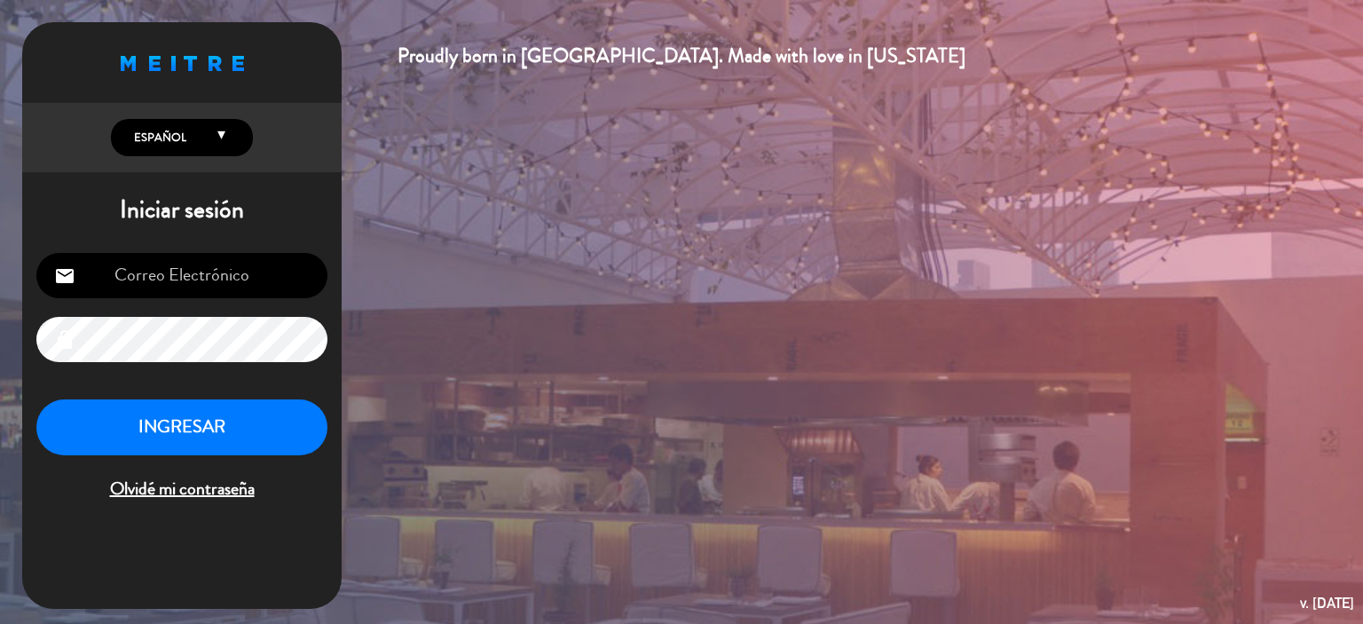
type input "[EMAIL_ADDRESS][DOMAIN_NAME]"
click at [224, 418] on button "INGRESAR" at bounding box center [181, 427] width 291 height 56
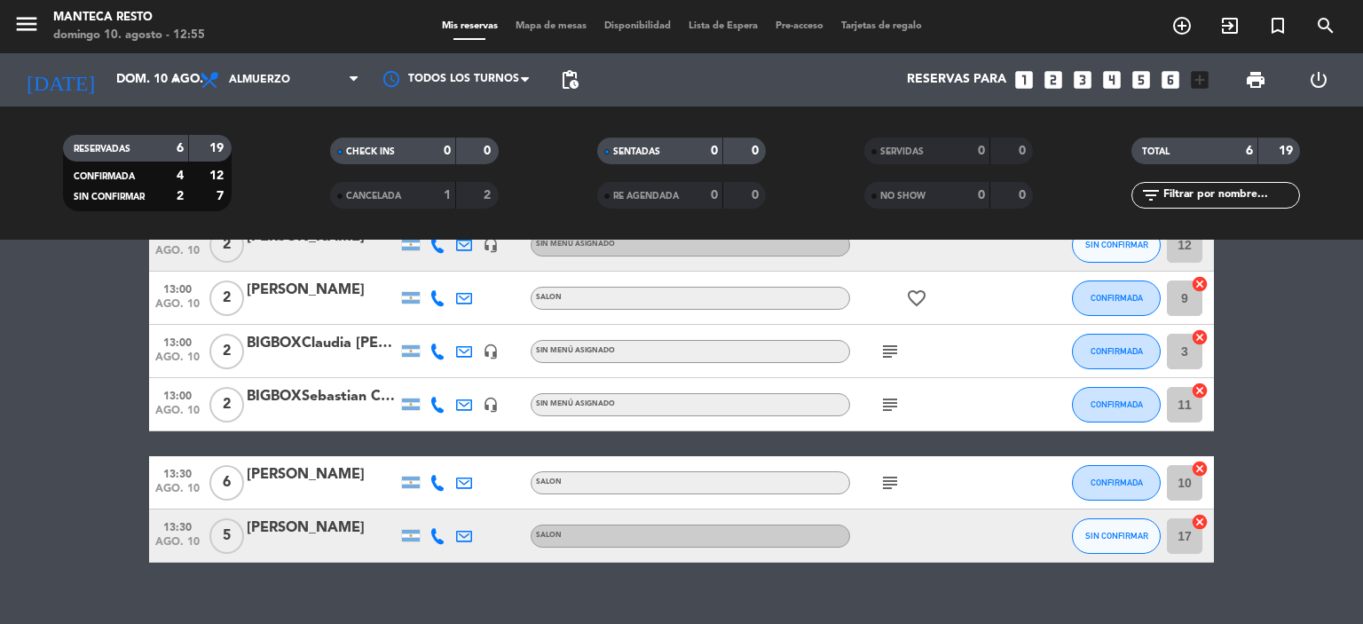
scroll to position [130, 0]
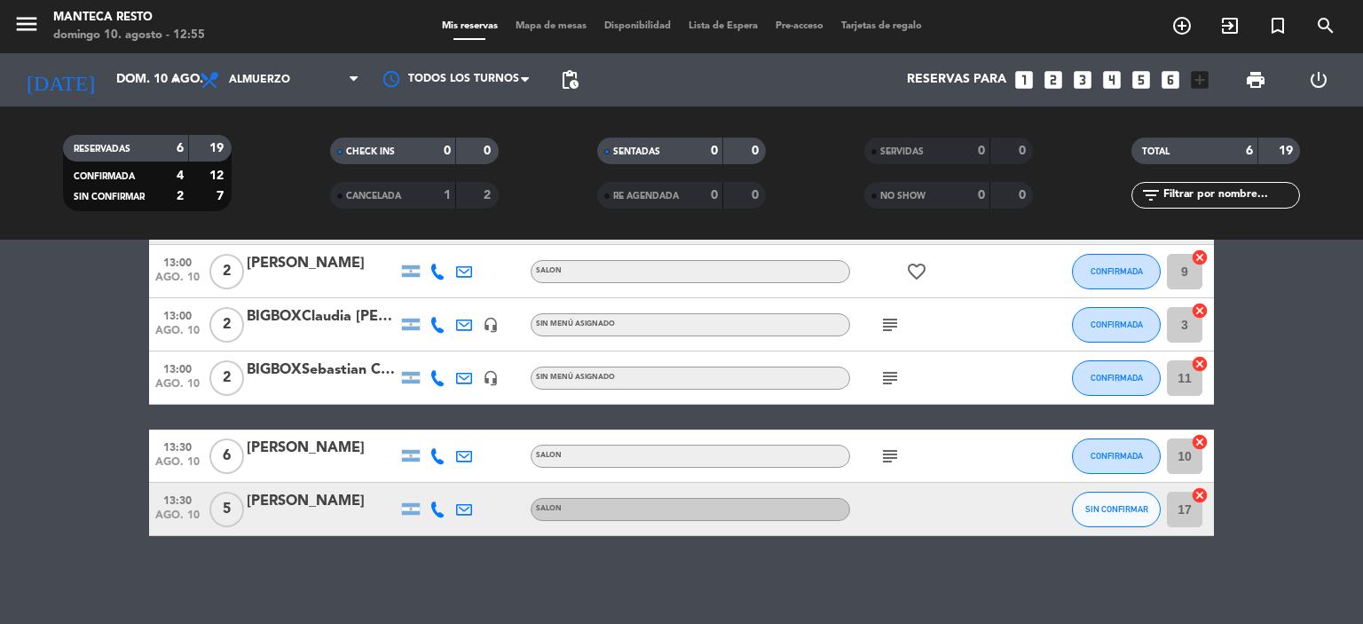
click at [441, 505] on icon at bounding box center [437, 509] width 16 height 16
click at [436, 511] on icon at bounding box center [437, 509] width 16 height 16
click at [895, 322] on icon "subject" at bounding box center [889, 324] width 21 height 21
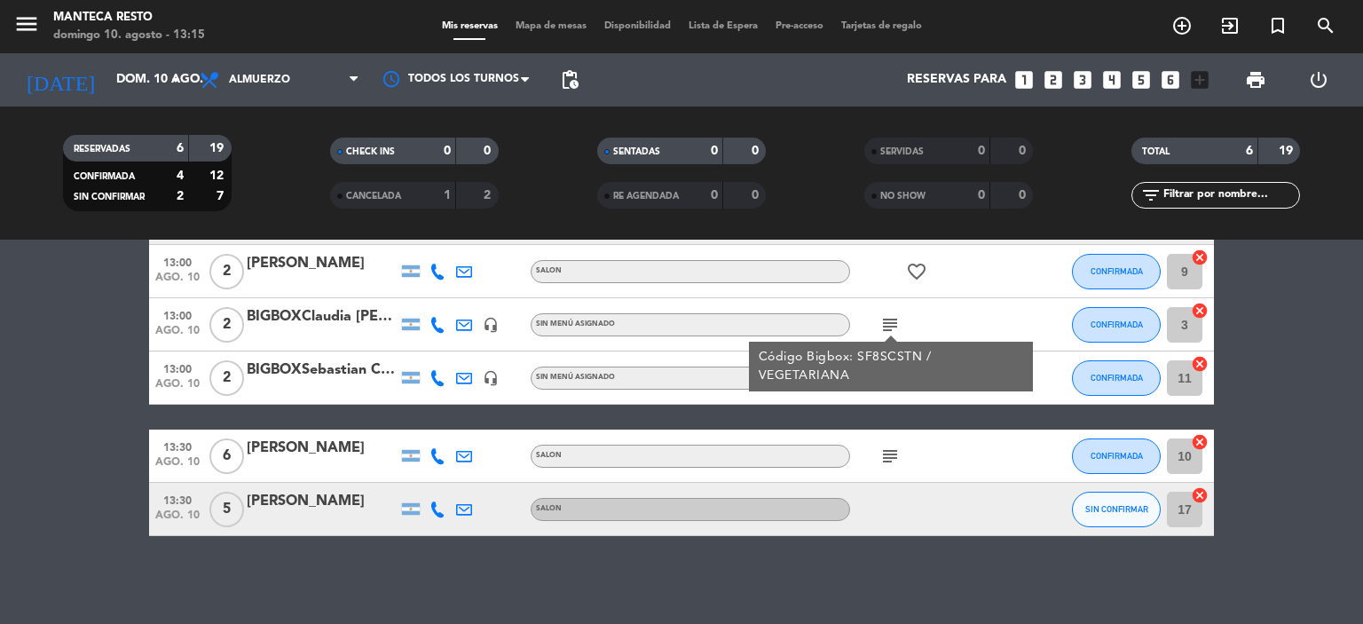
click at [893, 386] on icon "subject" at bounding box center [889, 377] width 21 height 21
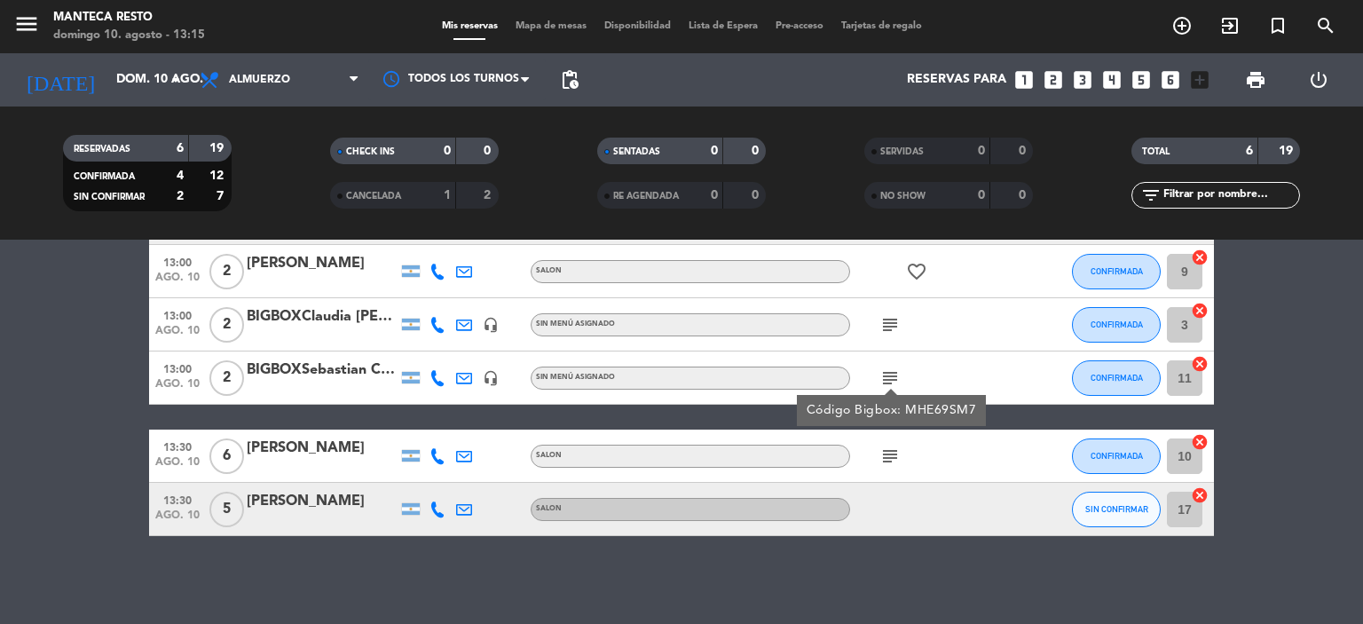
click at [530, 26] on span "Mapa de mesas" at bounding box center [551, 26] width 89 height 10
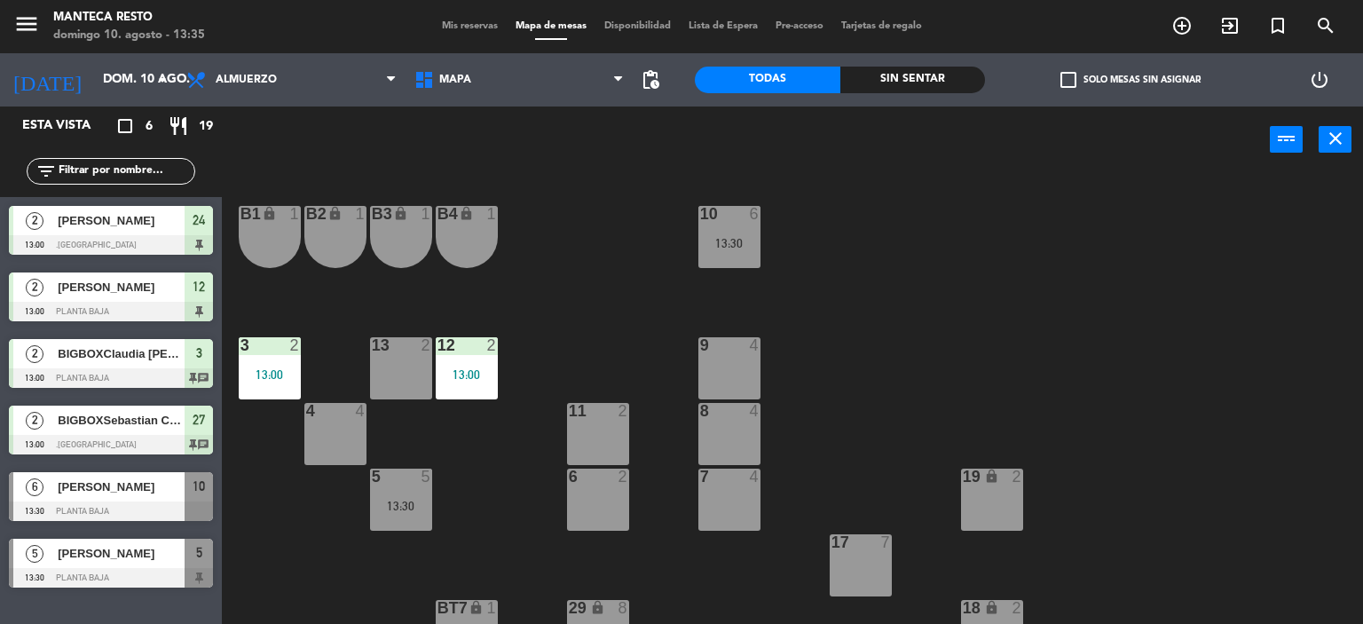
click at [471, 23] on span "Mis reservas" at bounding box center [470, 26] width 74 height 10
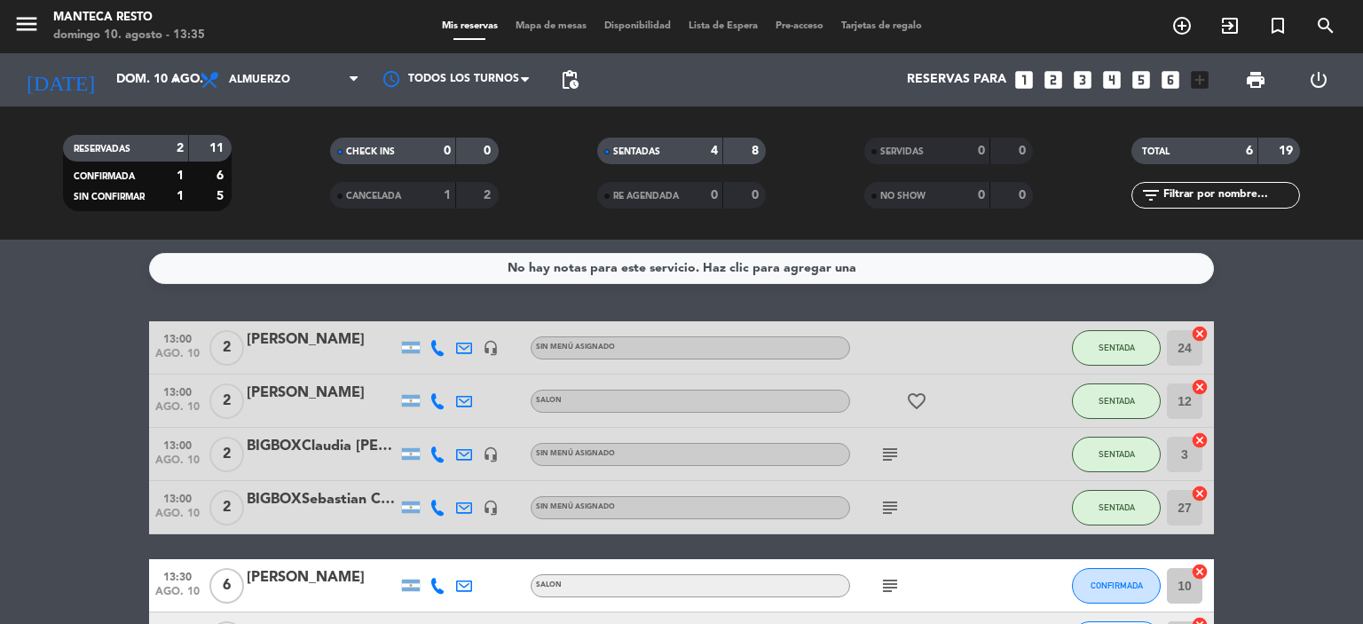
click at [434, 586] on icon at bounding box center [437, 586] width 16 height 16
click at [512, 555] on div "13:00 [DATE] 2 [PERSON_NAME] headset_mic Sin menú asignado SENTADA 24 cancel 13…" at bounding box center [681, 493] width 1065 height 344
click at [436, 585] on icon at bounding box center [437, 586] width 16 height 16
click at [926, 545] on div "13:00 [DATE] 2 [PERSON_NAME] headset_mic Sin menú asignado SENTADA 24 cancel 13…" at bounding box center [681, 493] width 1065 height 344
